Goal: Information Seeking & Learning: Learn about a topic

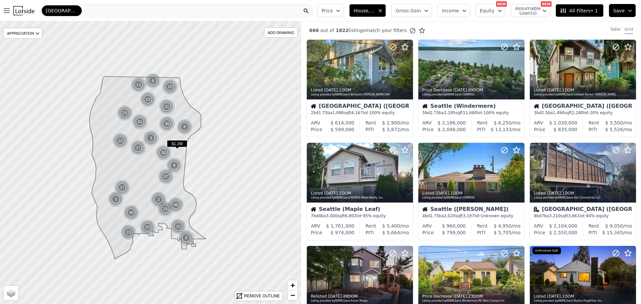
click at [62, 9] on div "[GEOGRAPHIC_DATA]" at bounding box center [62, 10] width 40 height 11
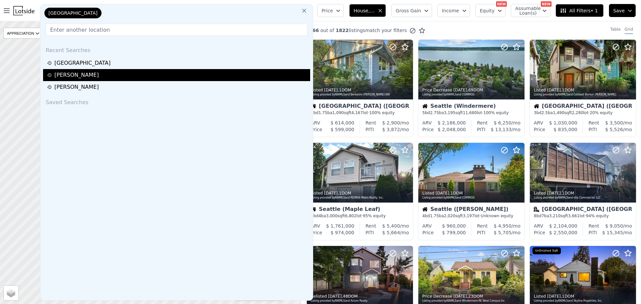
click at [65, 75] on div "[PERSON_NAME]" at bounding box center [177, 75] width 261 height 8
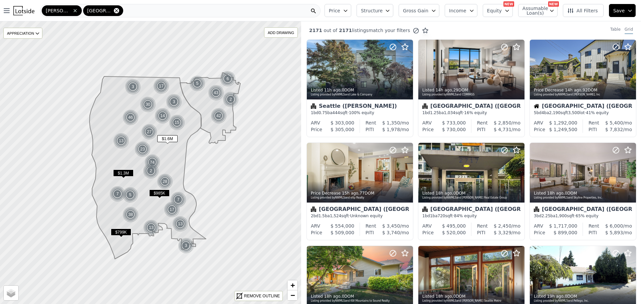
click at [114, 9] on icon at bounding box center [116, 10] width 5 height 5
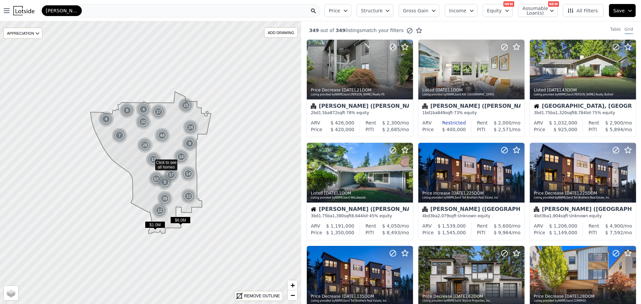
click at [85, 9] on div "[PERSON_NAME]" at bounding box center [180, 10] width 280 height 13
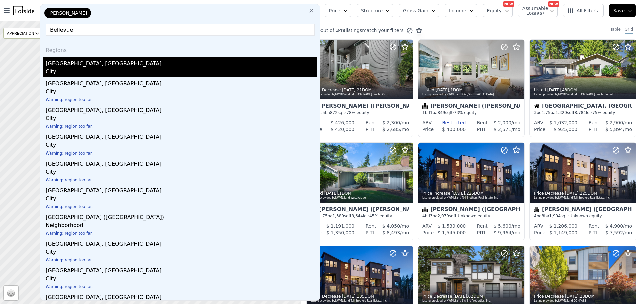
type input "Bellevue"
click at [68, 62] on div "[GEOGRAPHIC_DATA], [GEOGRAPHIC_DATA]" at bounding box center [182, 62] width 272 height 11
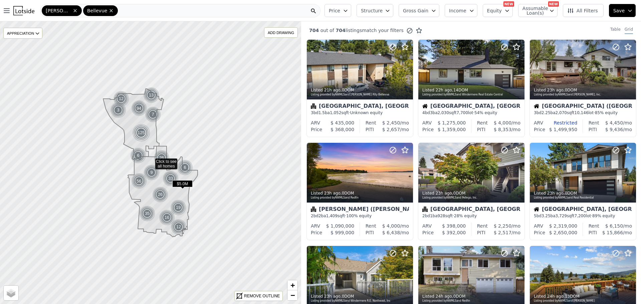
click at [114, 9] on div "[PERSON_NAME] Bellevue" at bounding box center [180, 10] width 280 height 13
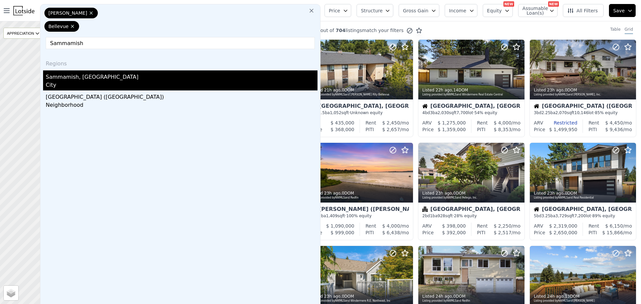
type input "Sammamish"
click at [64, 81] on div "City" at bounding box center [182, 85] width 272 height 9
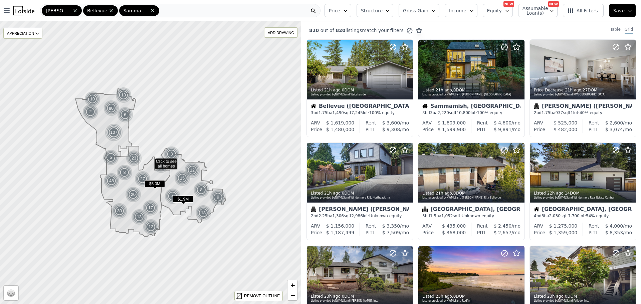
click at [348, 9] on icon "button" at bounding box center [345, 10] width 5 height 5
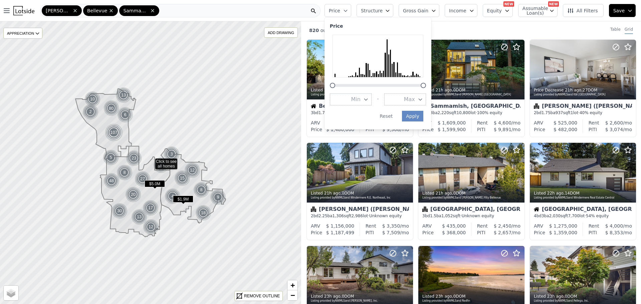
click at [423, 97] on icon "button" at bounding box center [420, 99] width 5 height 5
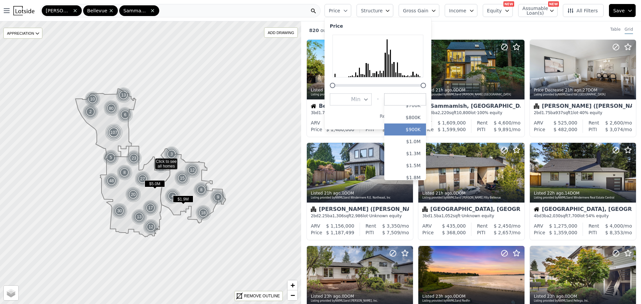
scroll to position [100, 0]
click at [421, 141] on button "$1.3M" at bounding box center [405, 144] width 42 height 12
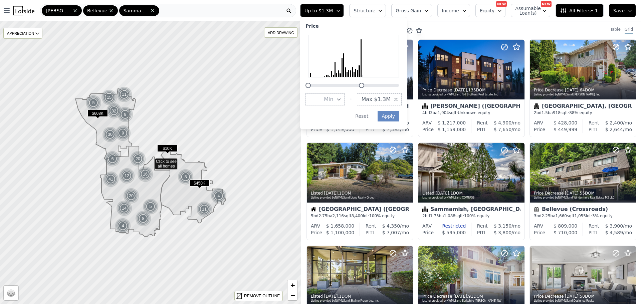
click at [386, 9] on button "Structure" at bounding box center [367, 10] width 37 height 13
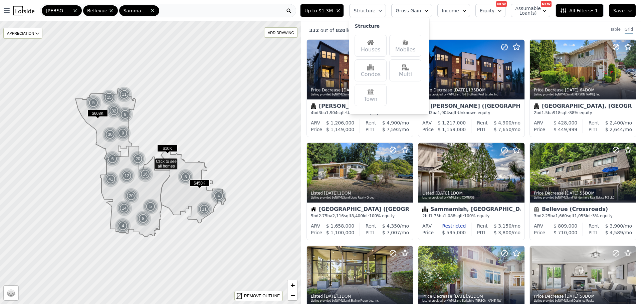
click at [374, 44] on img at bounding box center [370, 42] width 7 height 7
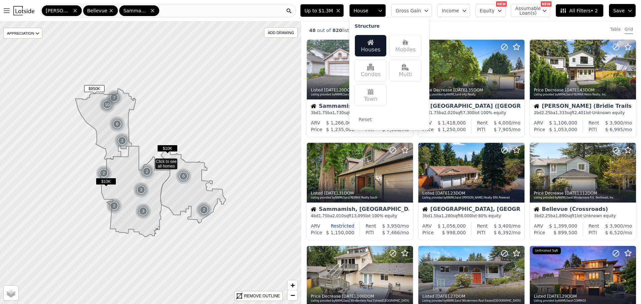
click at [474, 29] on div "48 out of 820 listings match your filters Table Grid" at bounding box center [471, 30] width 340 height 18
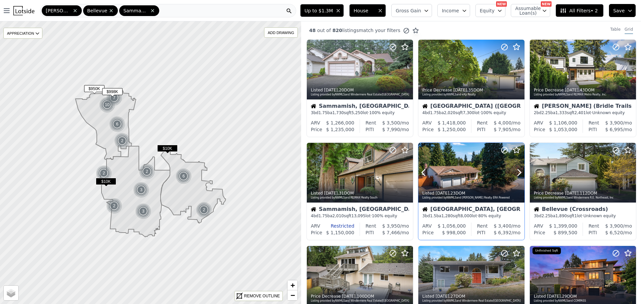
click at [468, 172] on div at bounding box center [471, 173] width 106 height 60
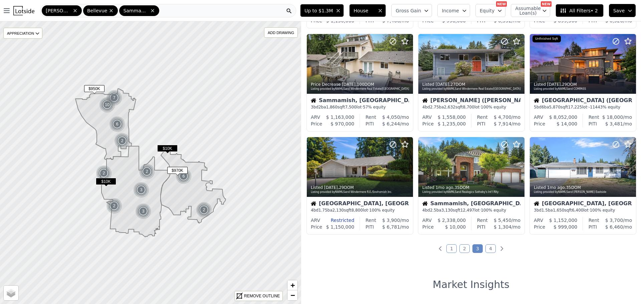
scroll to position [234, 0]
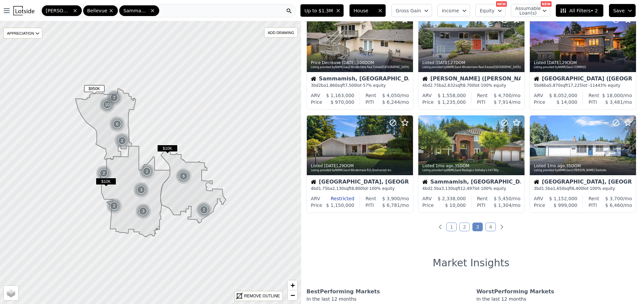
click at [448, 226] on link "1" at bounding box center [451, 227] width 10 height 9
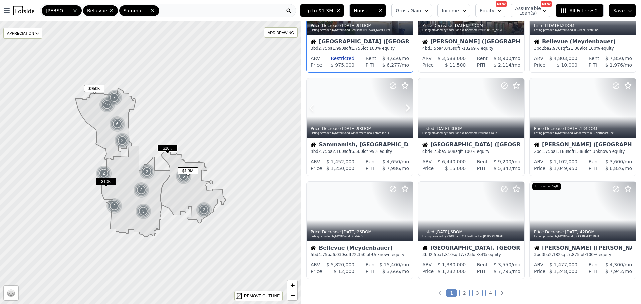
scroll to position [200, 0]
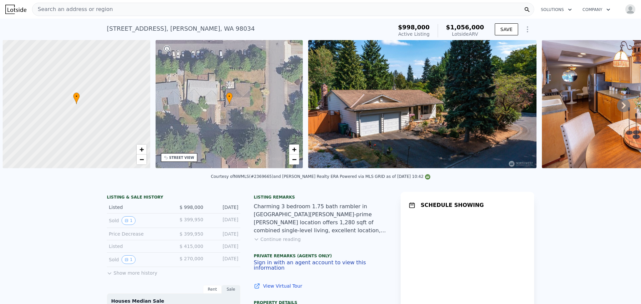
scroll to position [0, 3]
